Goal: Information Seeking & Learning: Learn about a topic

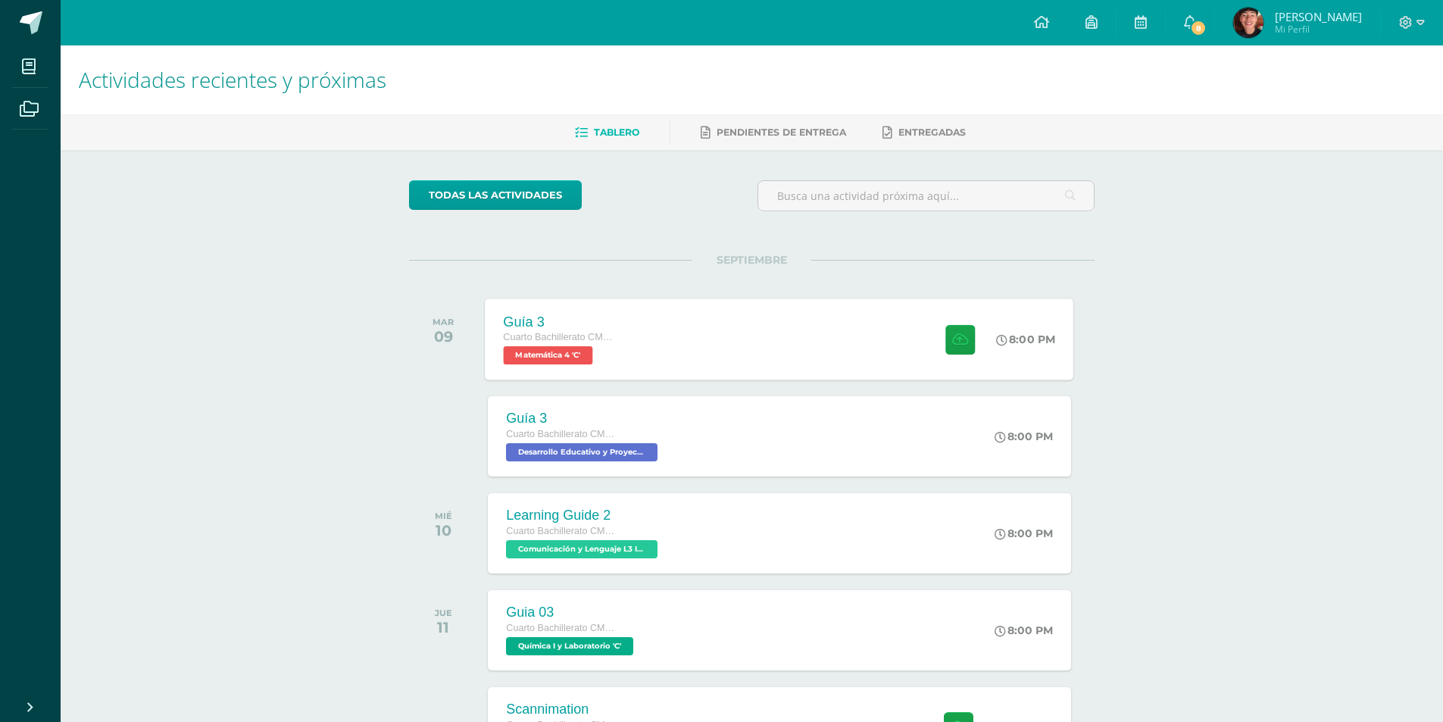
click at [607, 345] on div "Cuarto Bachillerato CMP Bachillerato en CCLL con Orientación en Computación" at bounding box center [561, 338] width 115 height 17
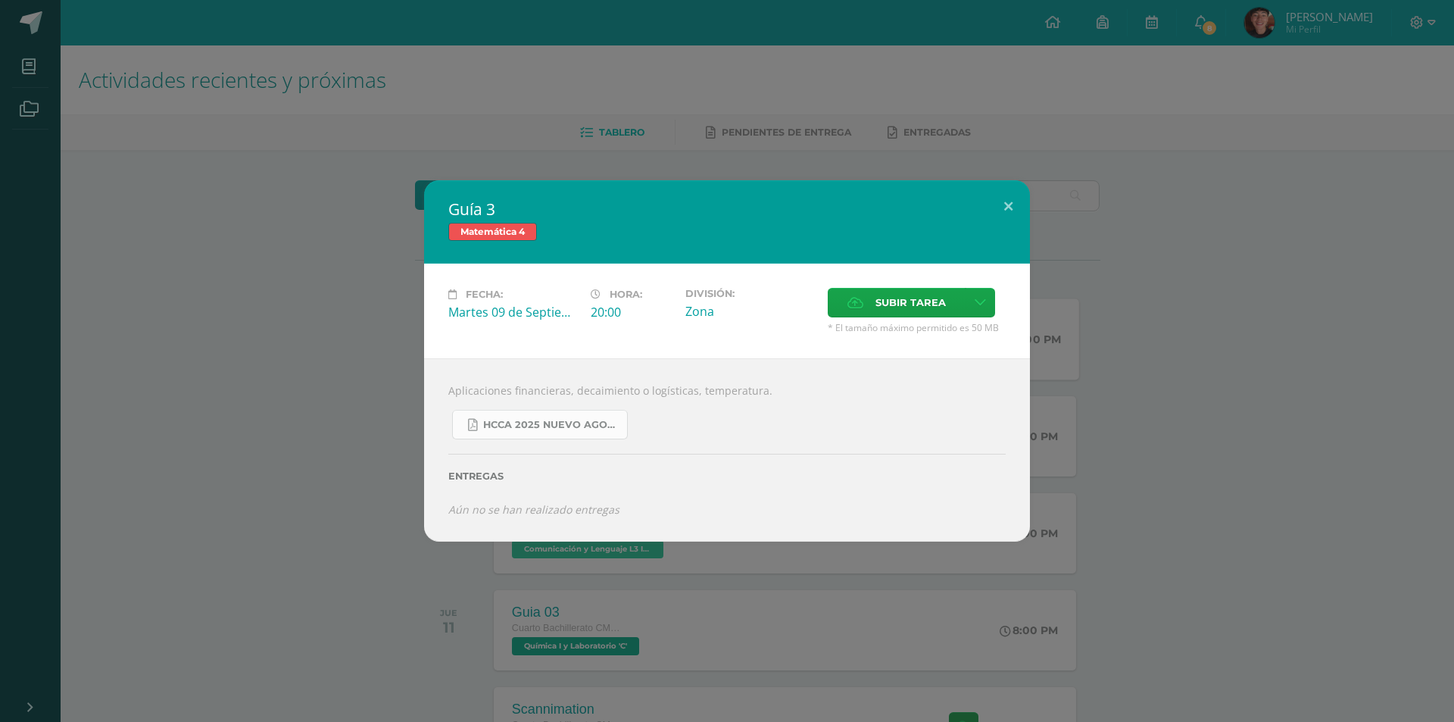
click at [595, 411] on link "HCCA 2025 nuevo agosto 4ta matemáticas.pdf" at bounding box center [540, 425] width 176 height 30
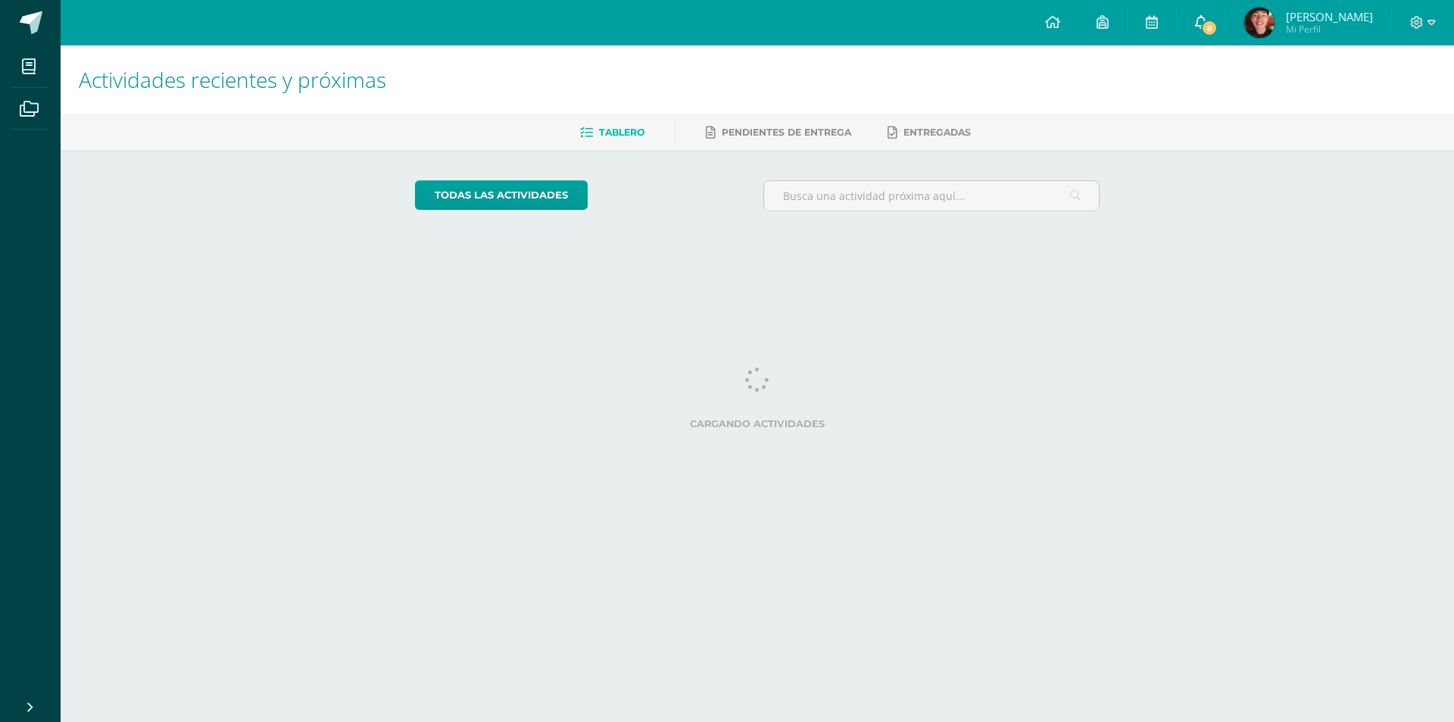
click at [1217, 23] on link "8" at bounding box center [1201, 22] width 48 height 45
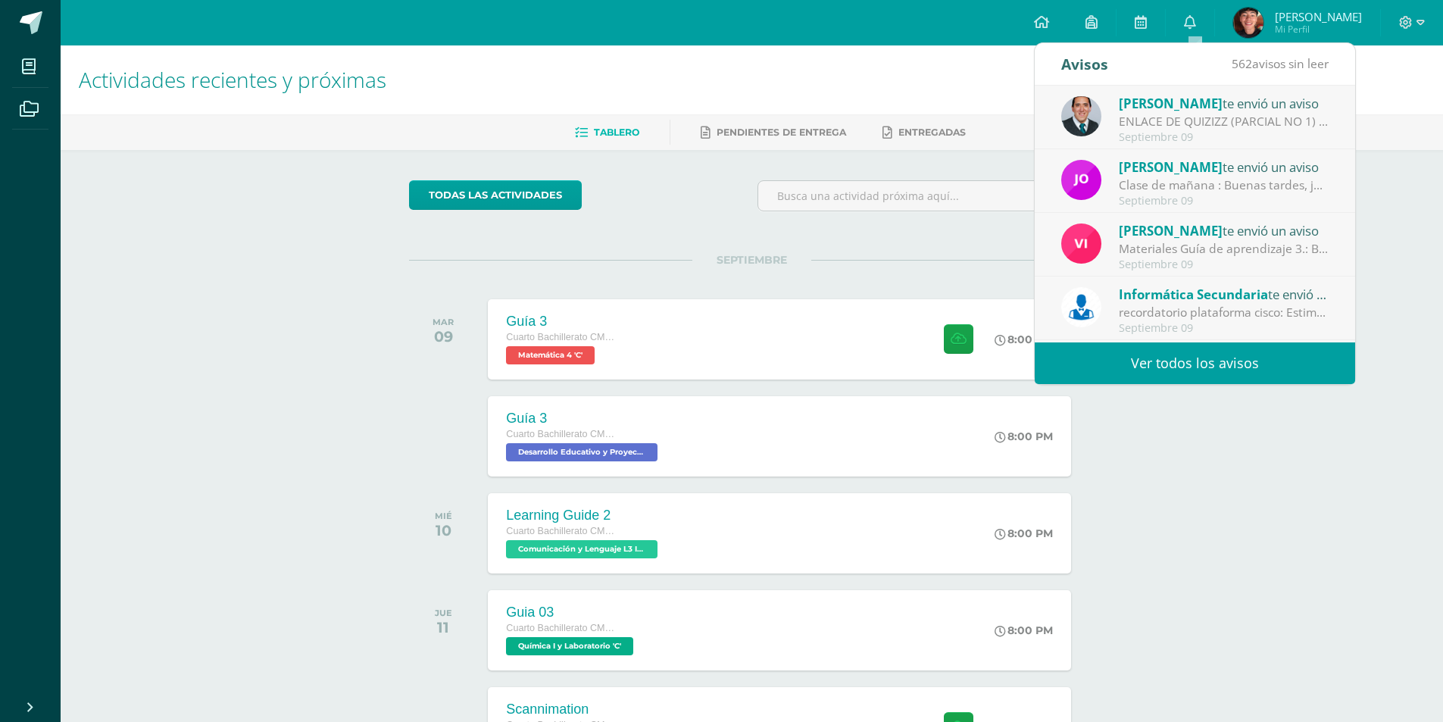
click at [1164, 136] on div "Septiembre 09" at bounding box center [1224, 137] width 211 height 13
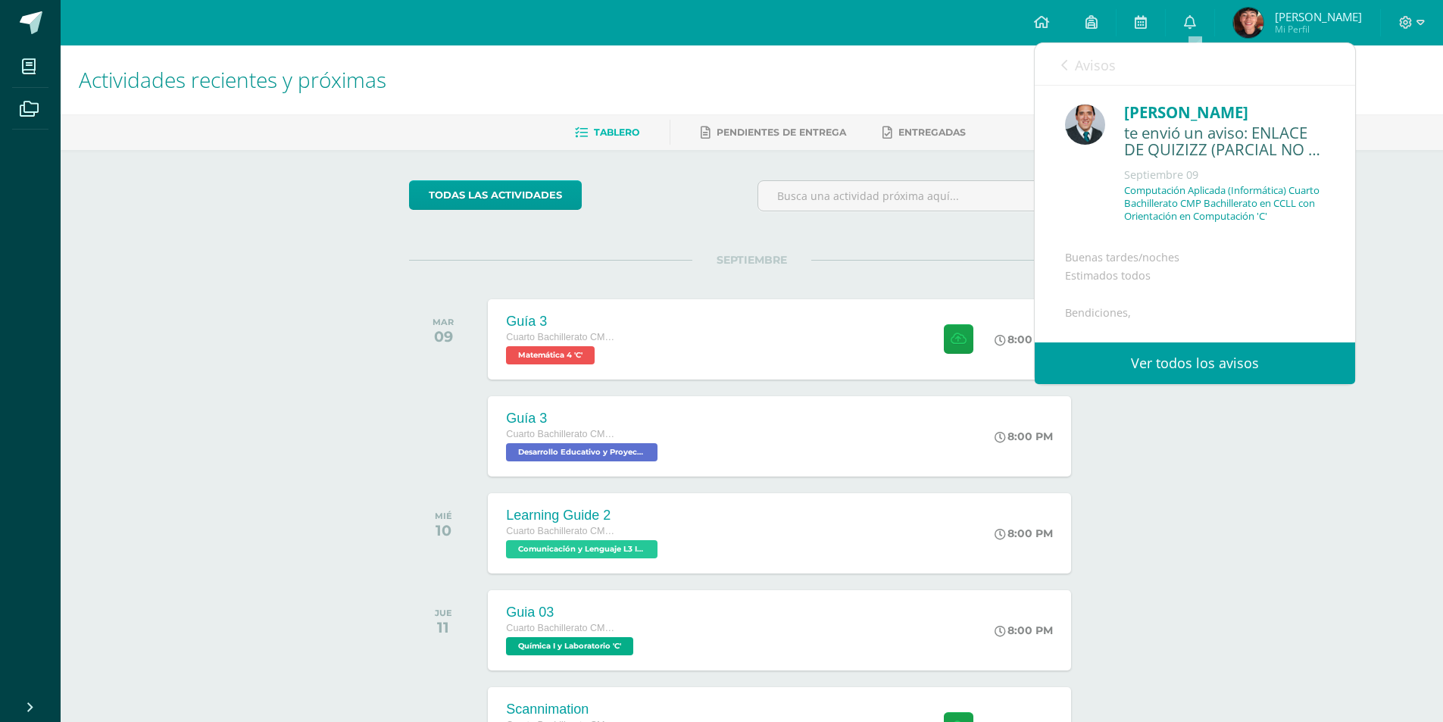
drag, startPoint x: 1164, startPoint y: 133, endPoint x: 1062, endPoint y: 135, distance: 102.3
click at [1062, 135] on div "Victor Aquino te envió un aviso: ENLACE DE QUIZIZZ (PARCIAL NO 1) / IV UNIDAD S…" at bounding box center [1195, 416] width 320 height 660
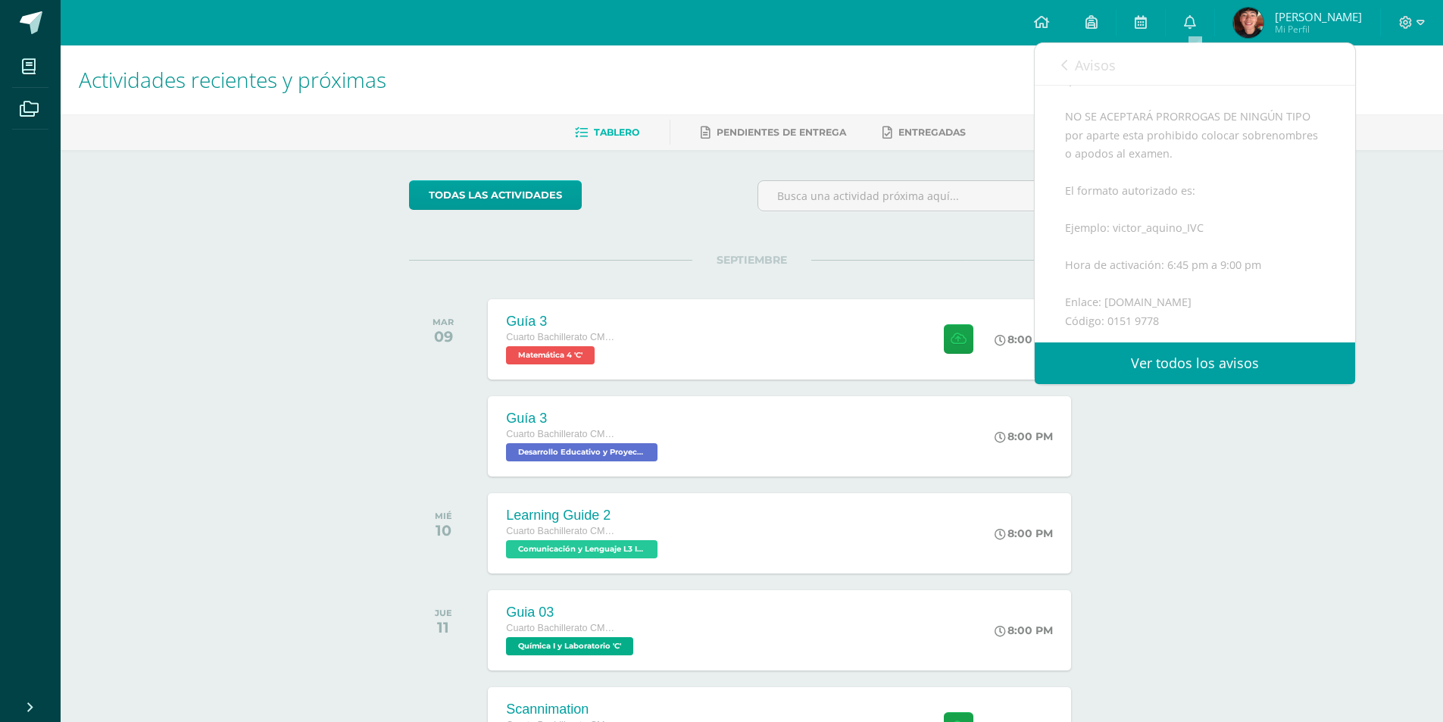
scroll to position [364, 0]
drag, startPoint x: 1107, startPoint y: 264, endPoint x: 1195, endPoint y: 264, distance: 88.6
click at [1195, 264] on div "Buenas tardes/noches Estimados todos Bendiciones, Por medio de la presente les …" at bounding box center [1195, 125] width 260 height 483
copy div "0151 9778"
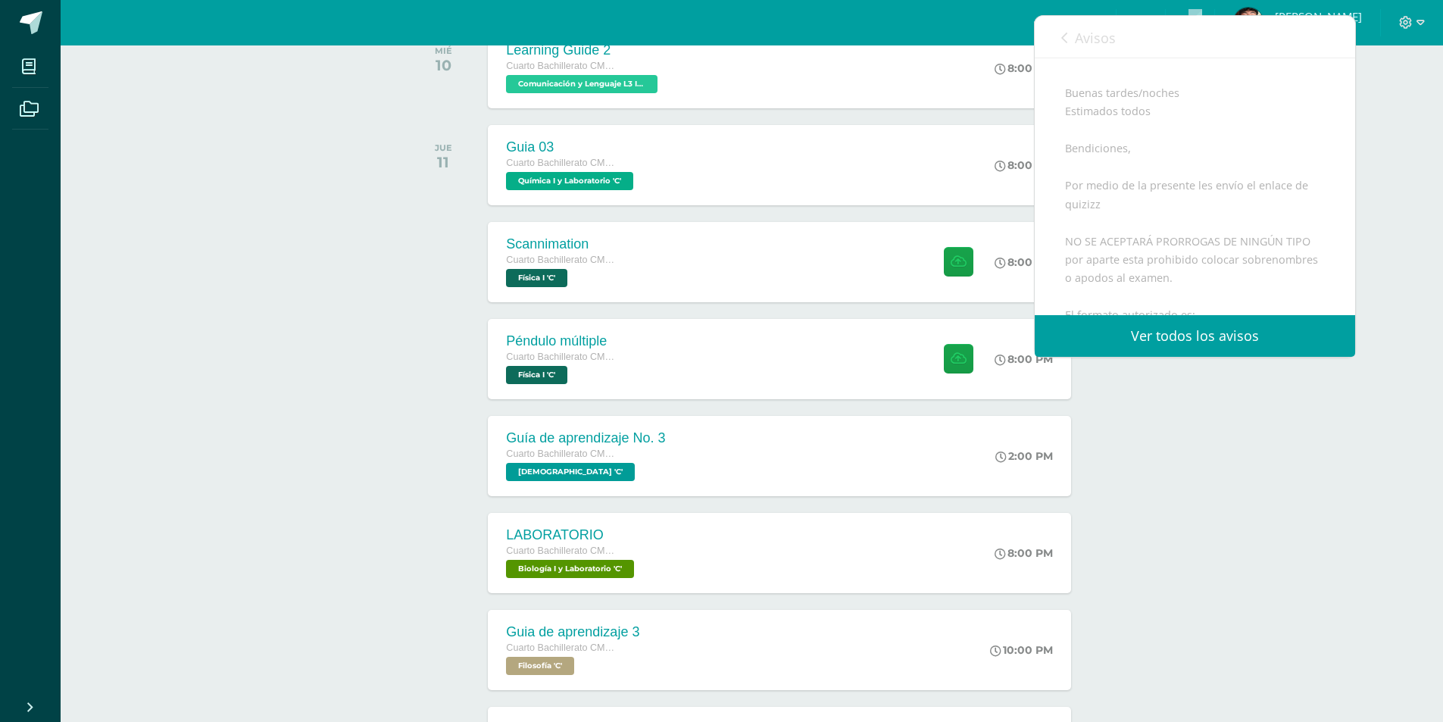
scroll to position [11, 0]
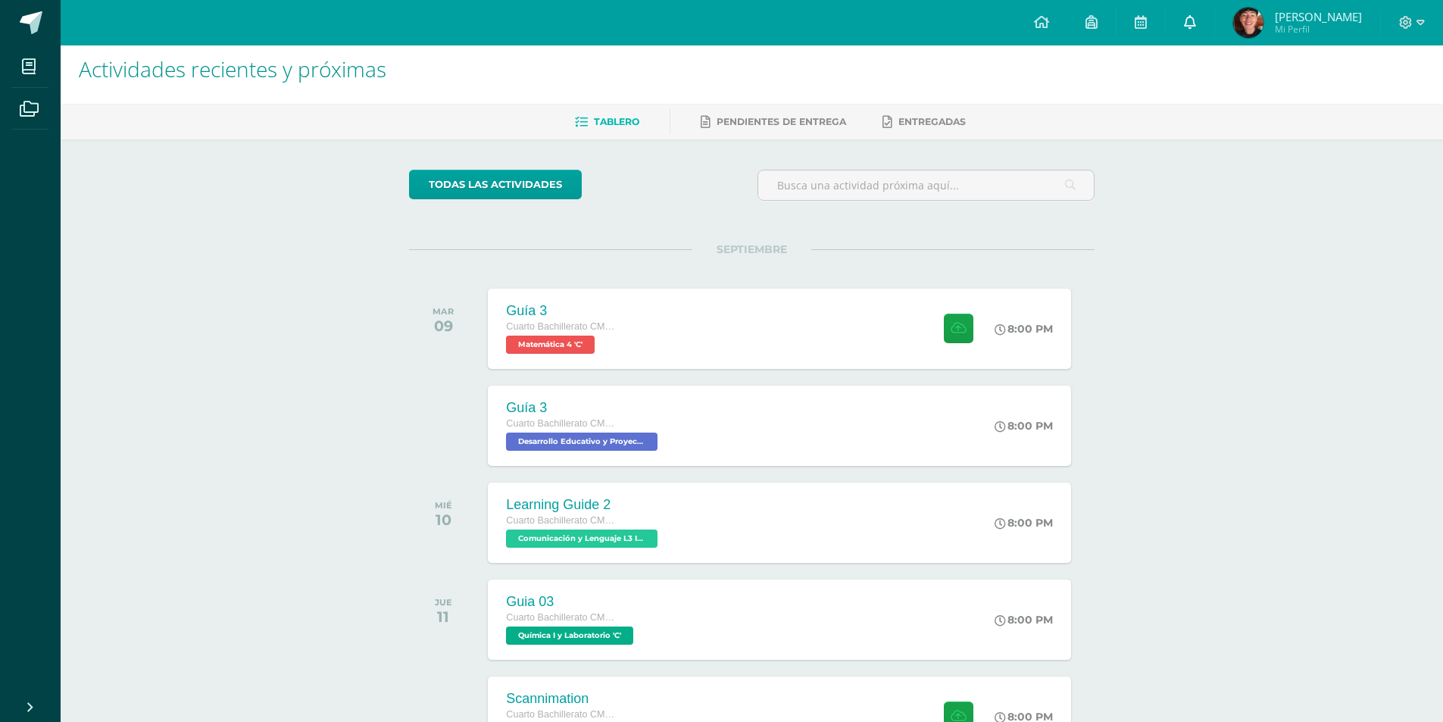
click at [1201, 23] on link "0" at bounding box center [1190, 22] width 48 height 45
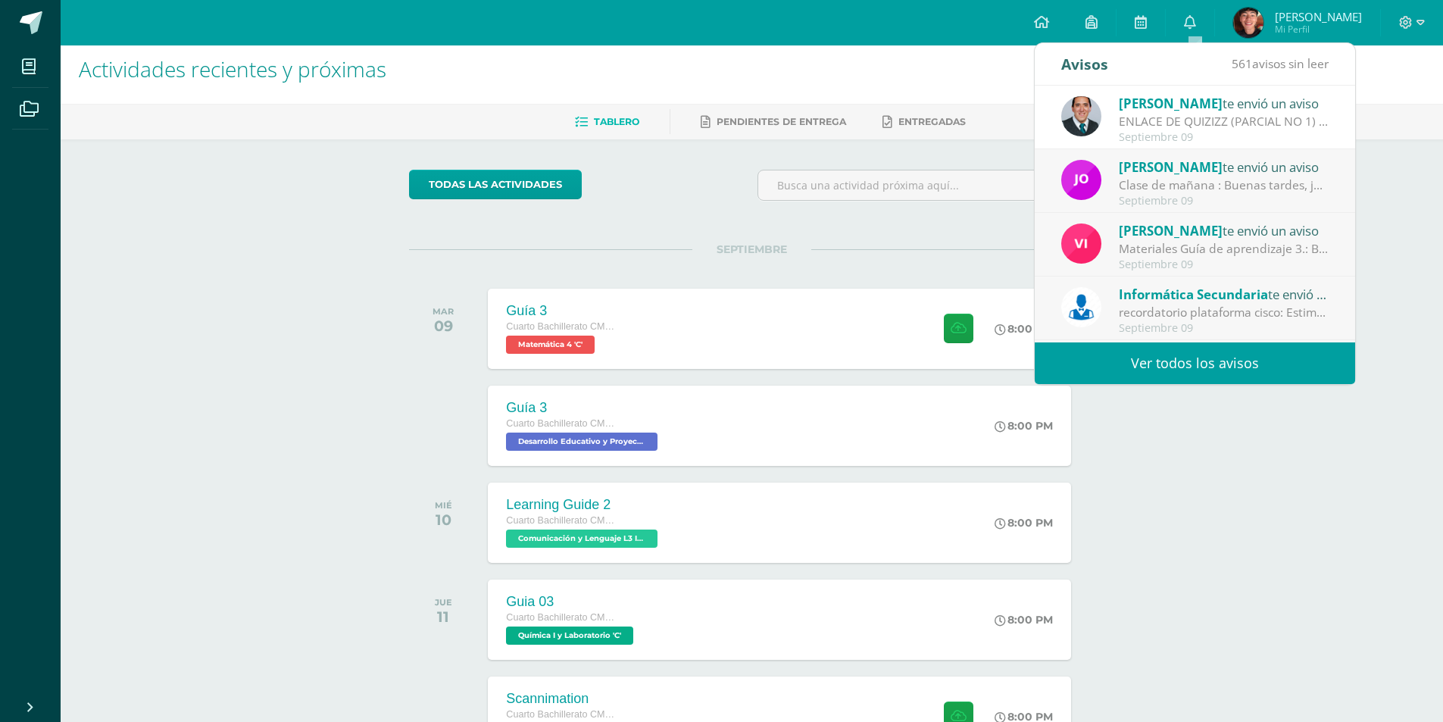
click at [1106, 121] on div "Victor Aquino te envió un aviso ENLACE DE QUIZIZZ (PARCIAL NO 1) / IV UNIDAD: B…" at bounding box center [1194, 118] width 267 height 50
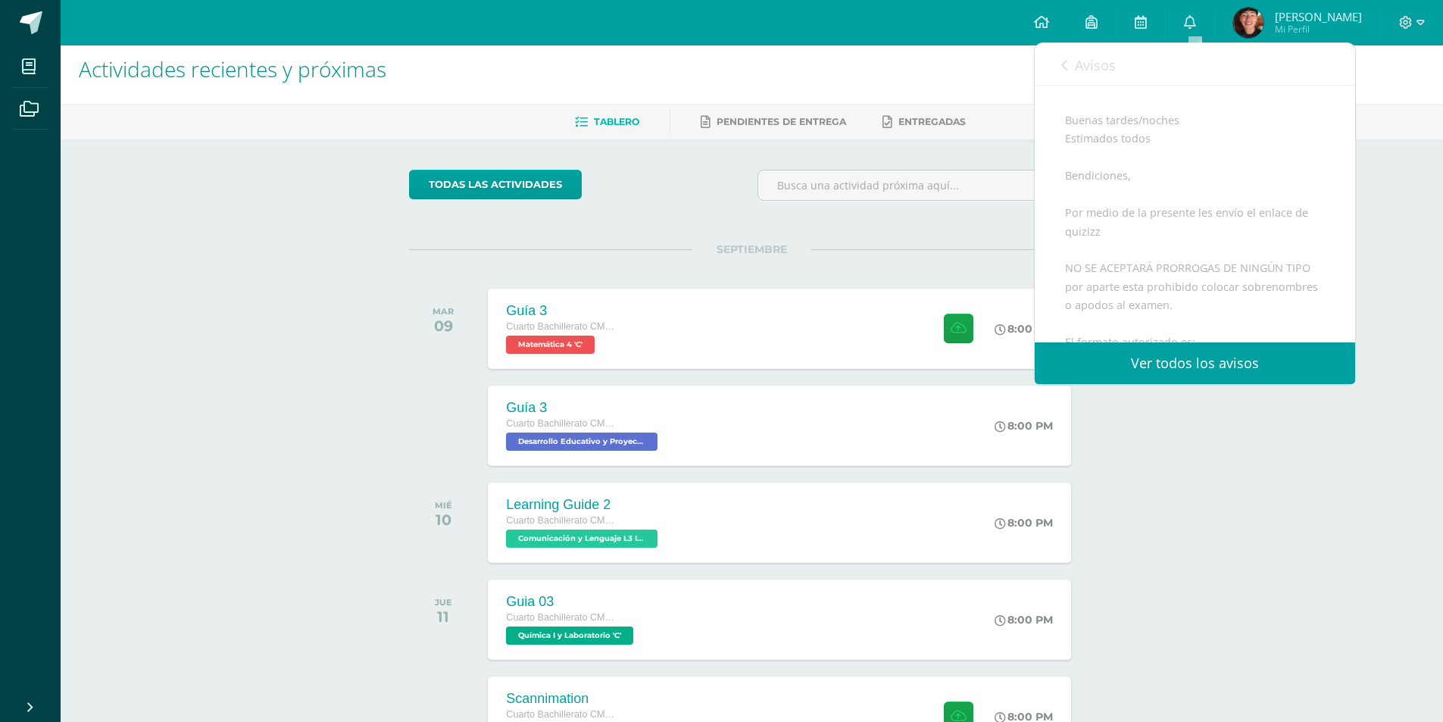
click at [1114, 354] on link "Ver todos los avisos" at bounding box center [1195, 363] width 320 height 42
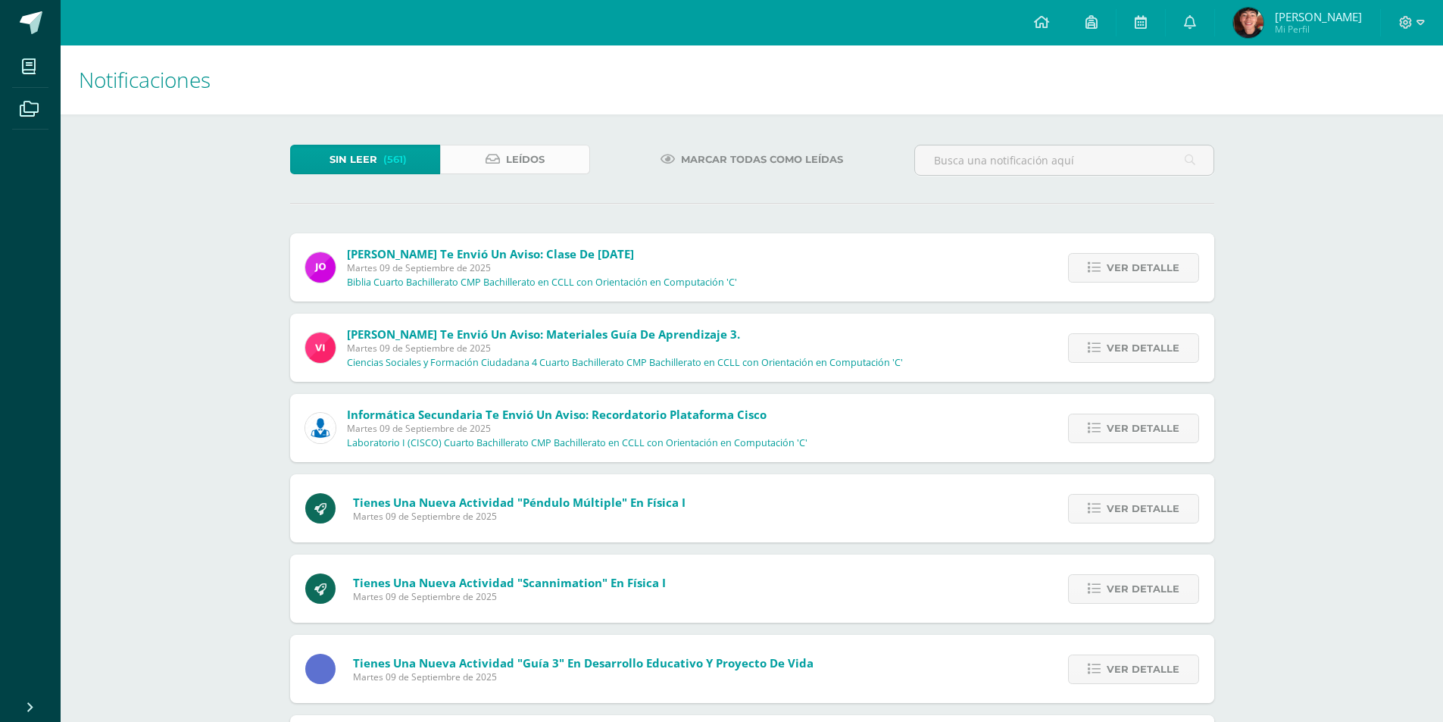
click at [544, 154] on span "Leídos" at bounding box center [525, 159] width 39 height 28
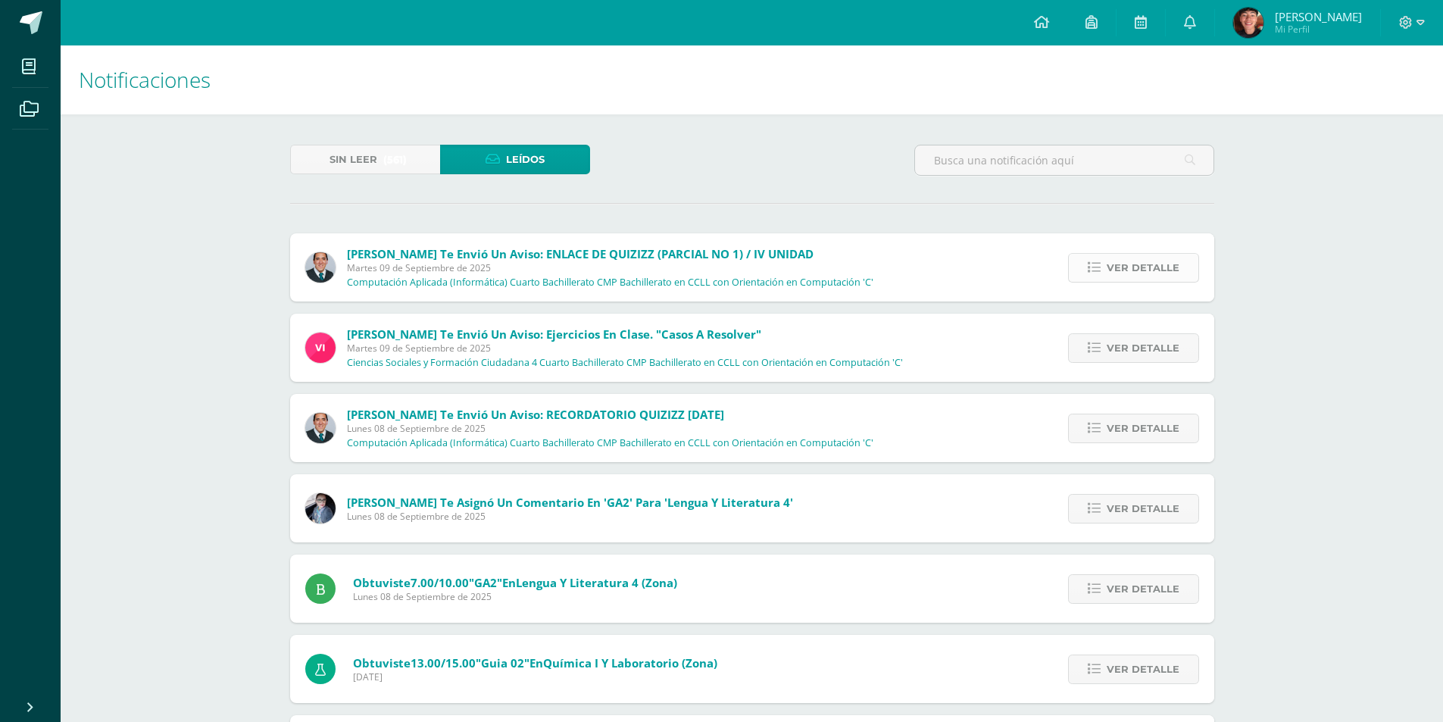
click at [1152, 280] on span "Ver detalle" at bounding box center [1143, 268] width 73 height 28
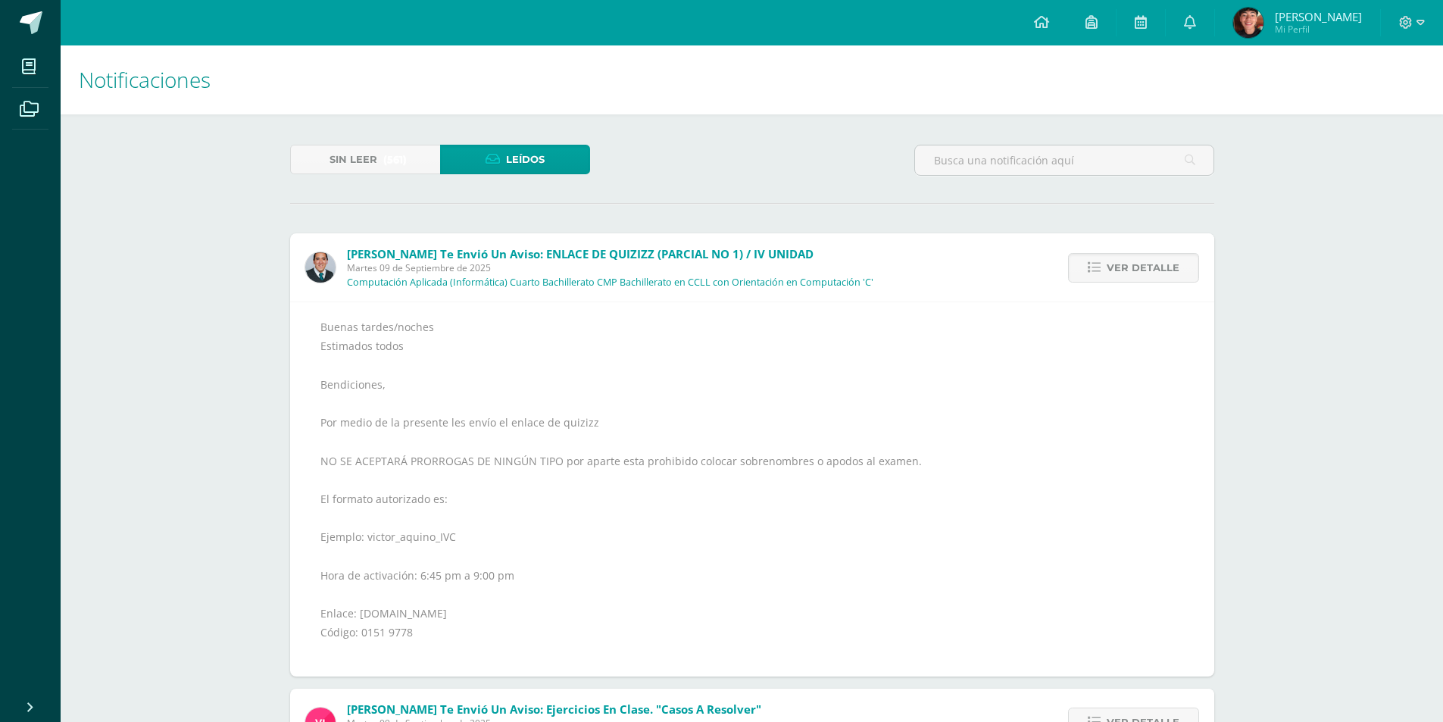
click at [749, 275] on span "Computación Aplicada (Informática) Cuarto Bachillerato CMP Bachillerato en CCLL…" at bounding box center [610, 281] width 526 height 14
